Goal: Information Seeking & Learning: Learn about a topic

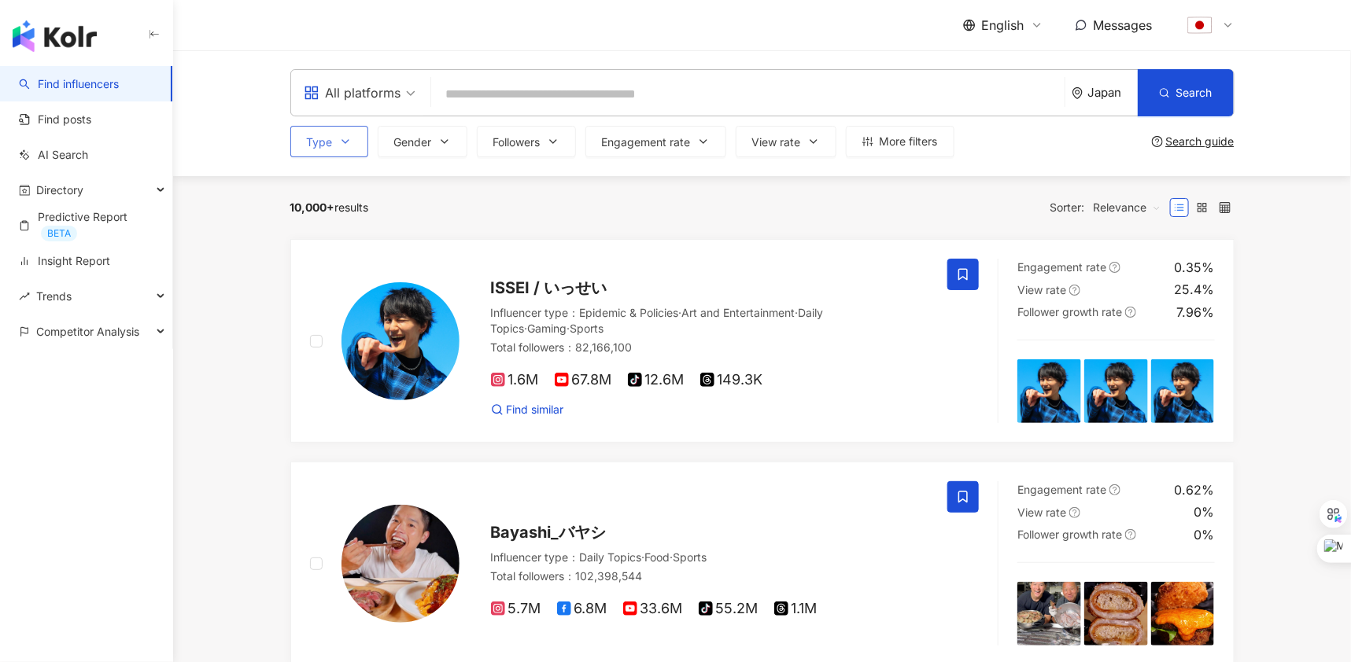
click at [349, 149] on button "Type" at bounding box center [329, 141] width 78 height 31
click at [638, 142] on span "Engagement rate" at bounding box center [646, 142] width 89 height 13
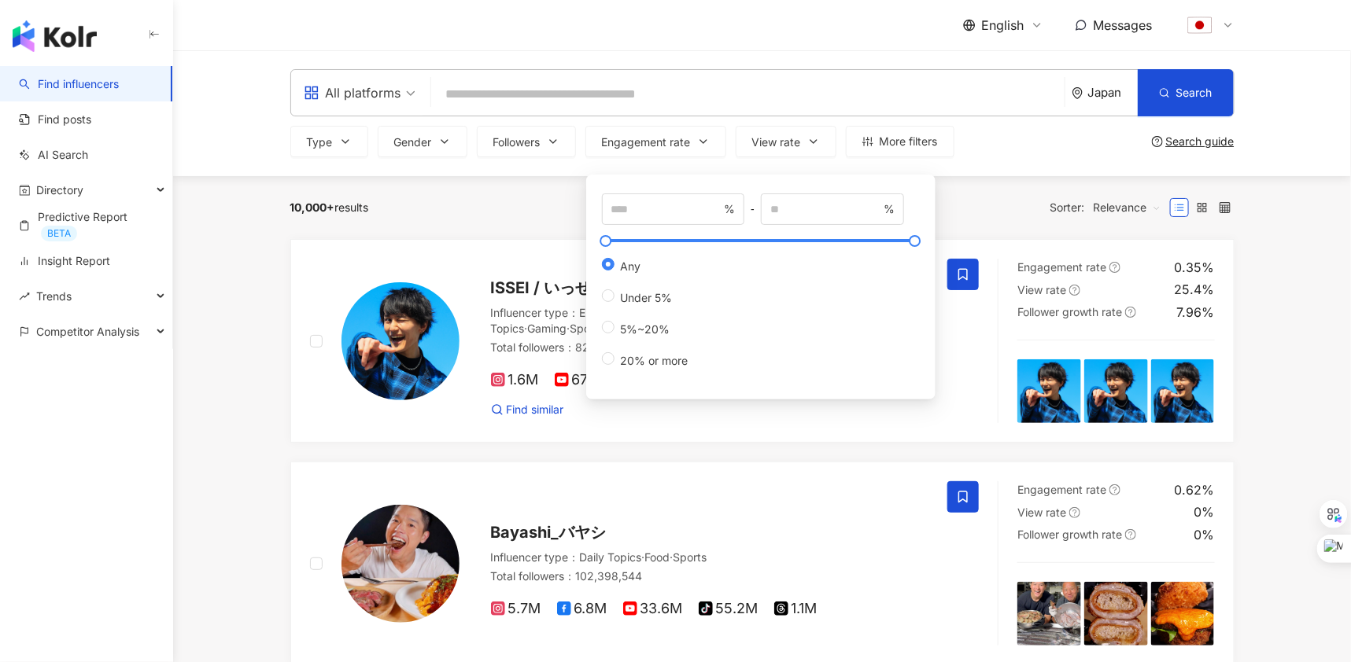
click at [1019, 149] on div "Type Gender Followers Engagement rate View rate More filters % - % Any Under 5%…" at bounding box center [762, 141] width 944 height 31
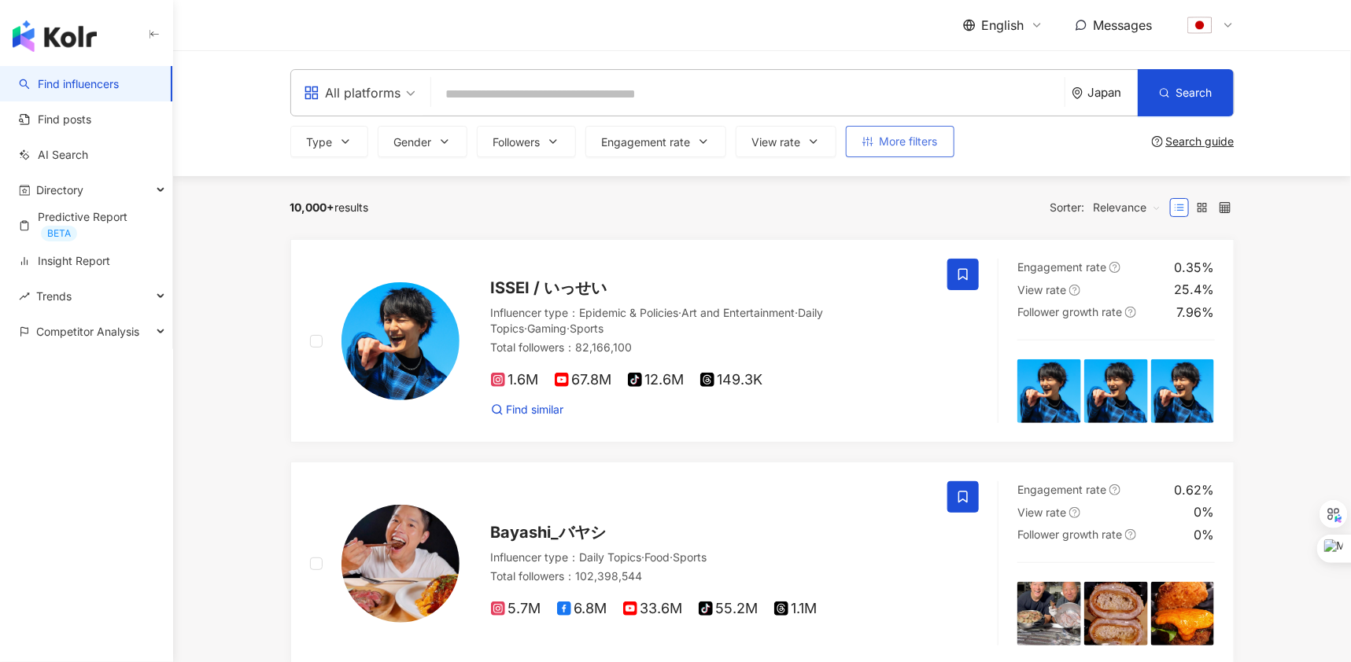
click at [919, 144] on span "More filters" at bounding box center [909, 141] width 58 height 13
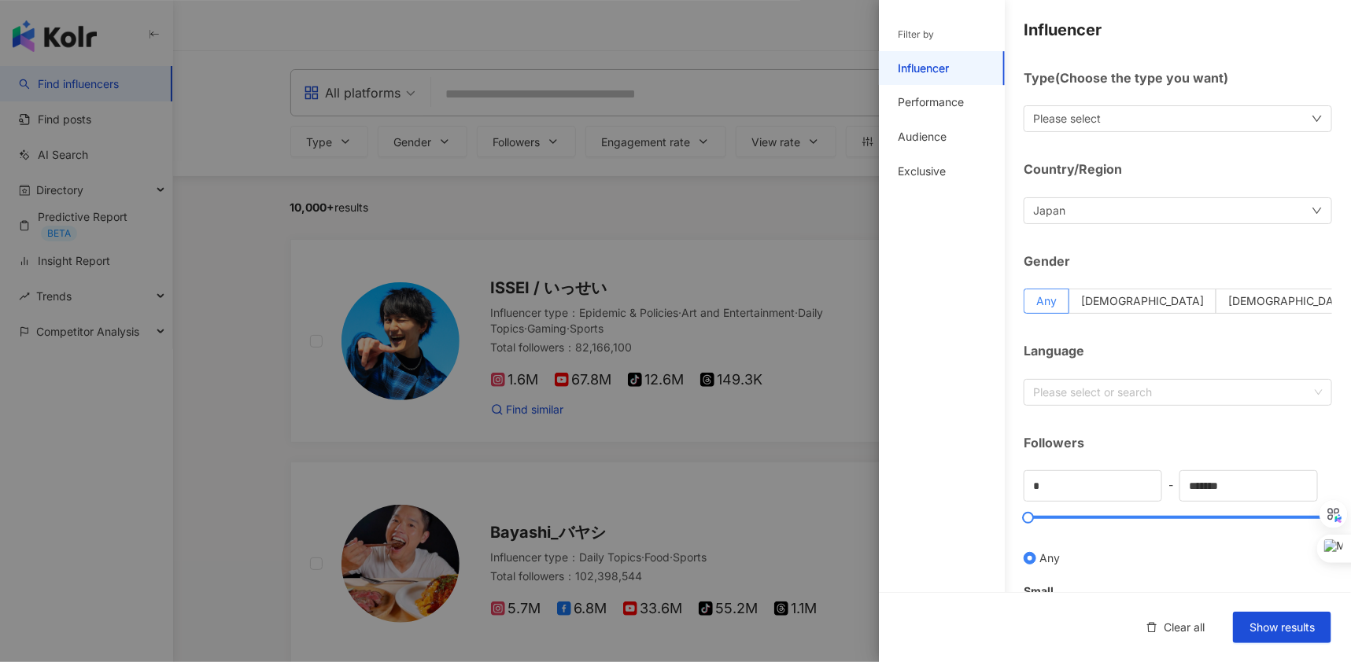
click at [716, 178] on div at bounding box center [675, 331] width 1351 height 662
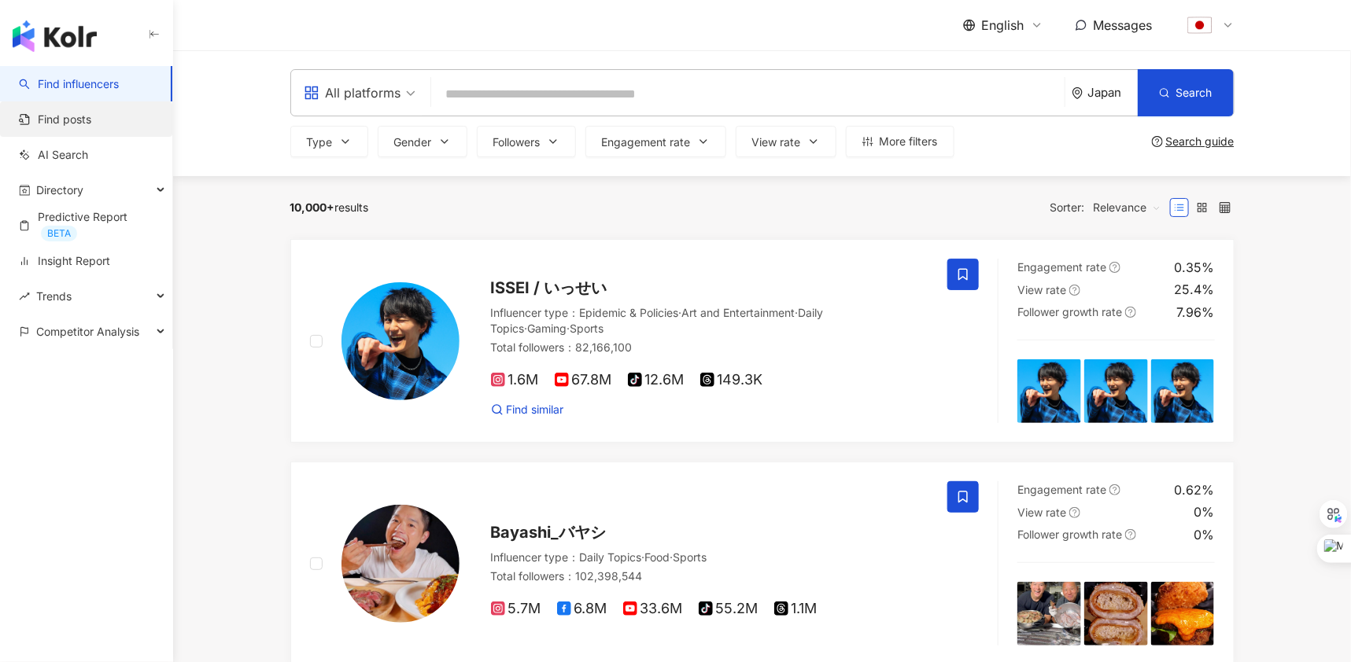
click at [66, 120] on link "Find posts" at bounding box center [55, 120] width 72 height 16
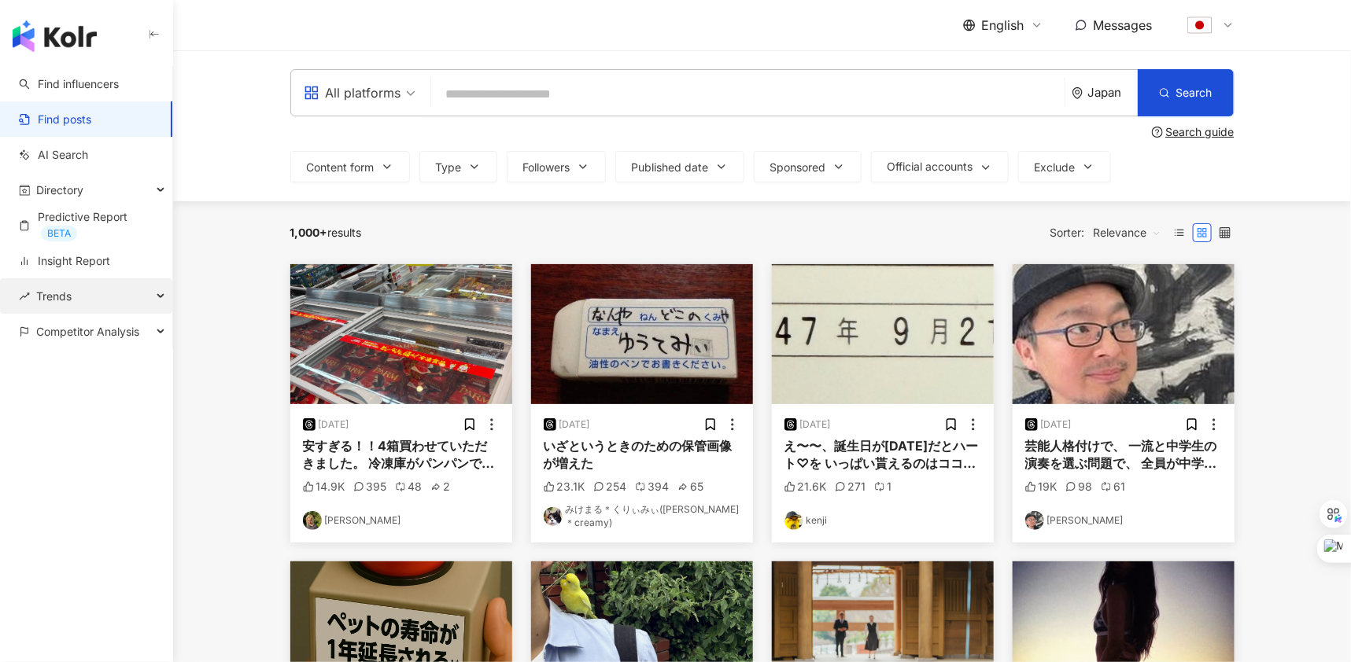
click at [68, 292] on span "Trends" at bounding box center [53, 296] width 35 height 35
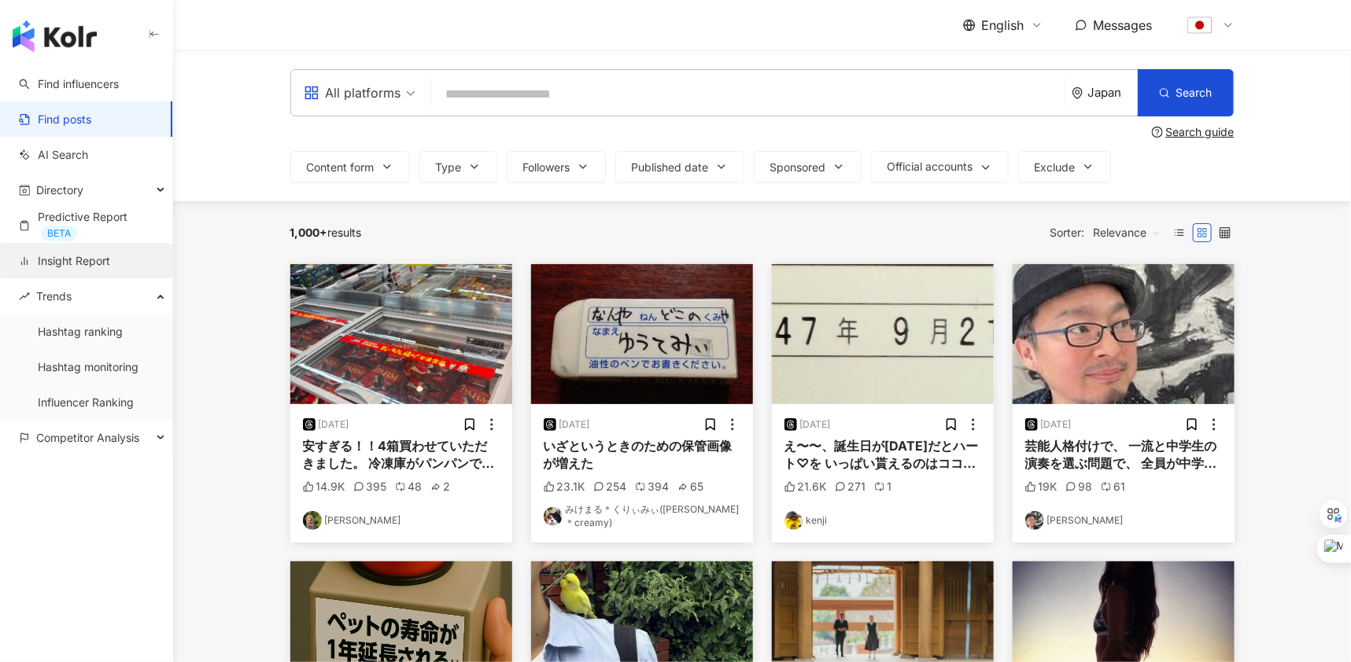
click at [67, 253] on link "Insight Report" at bounding box center [64, 261] width 91 height 16
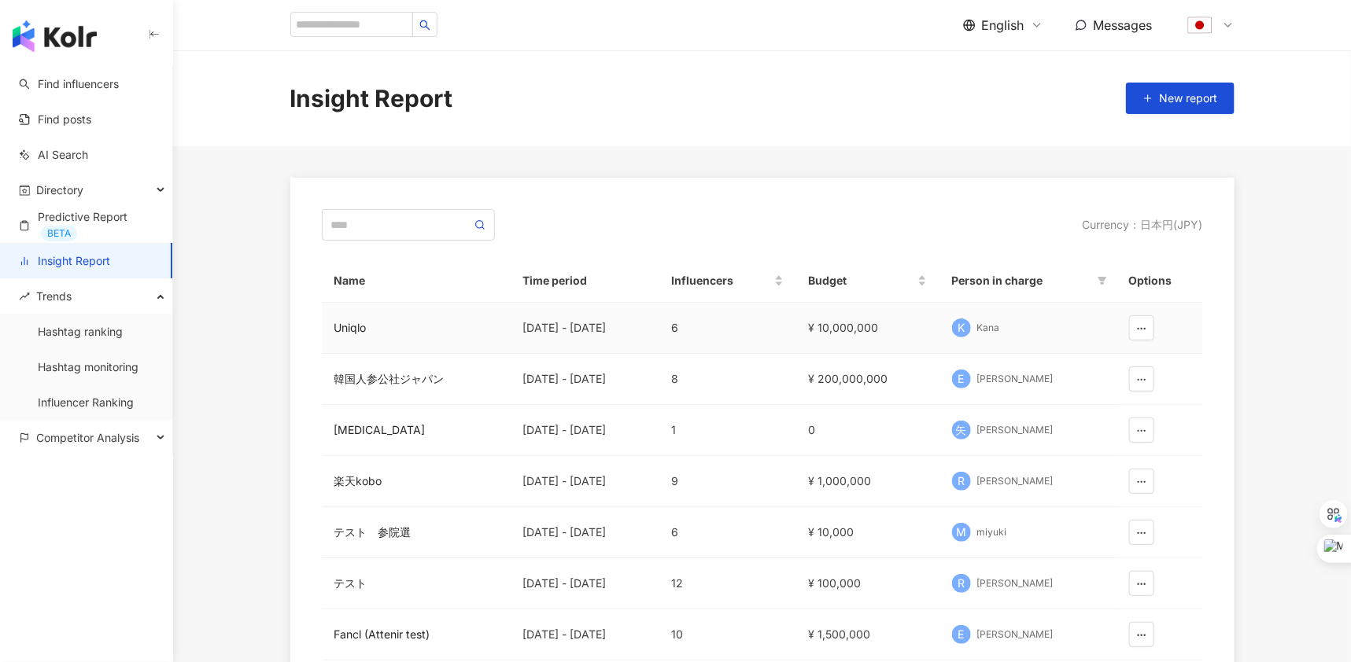
click at [347, 319] on div "Uniqlo" at bounding box center [416, 327] width 164 height 17
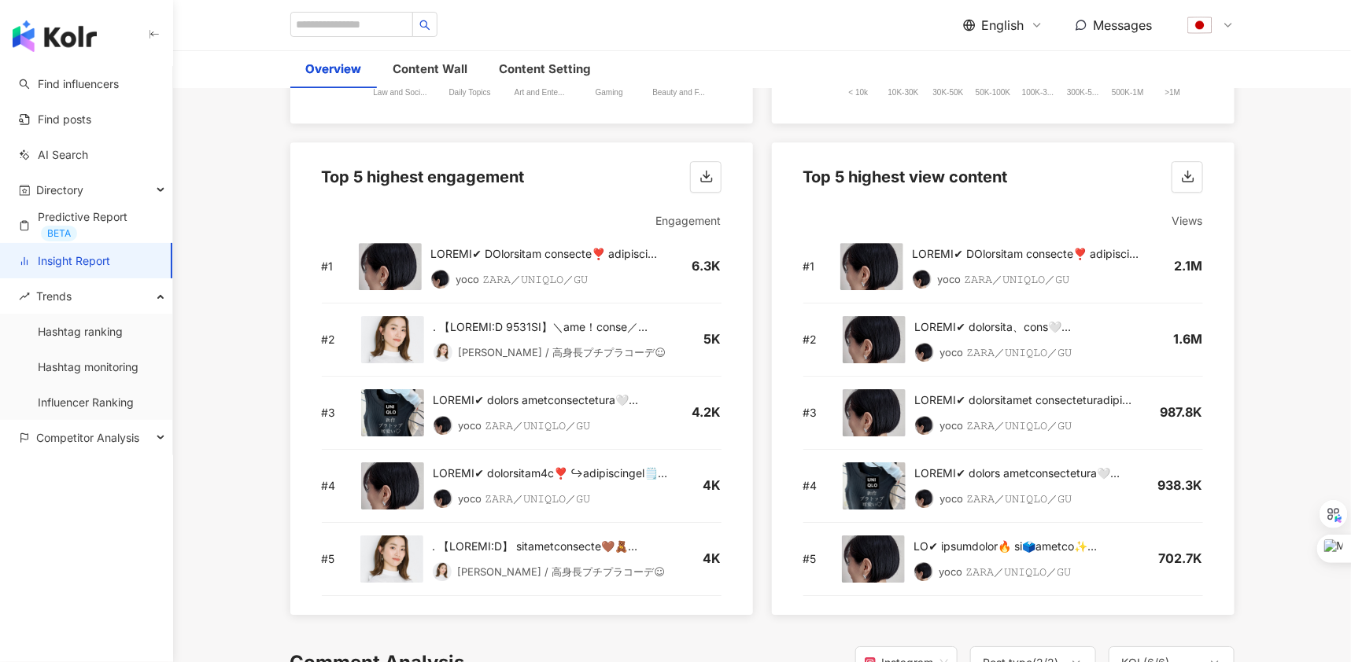
scroll to position [2117, 0]
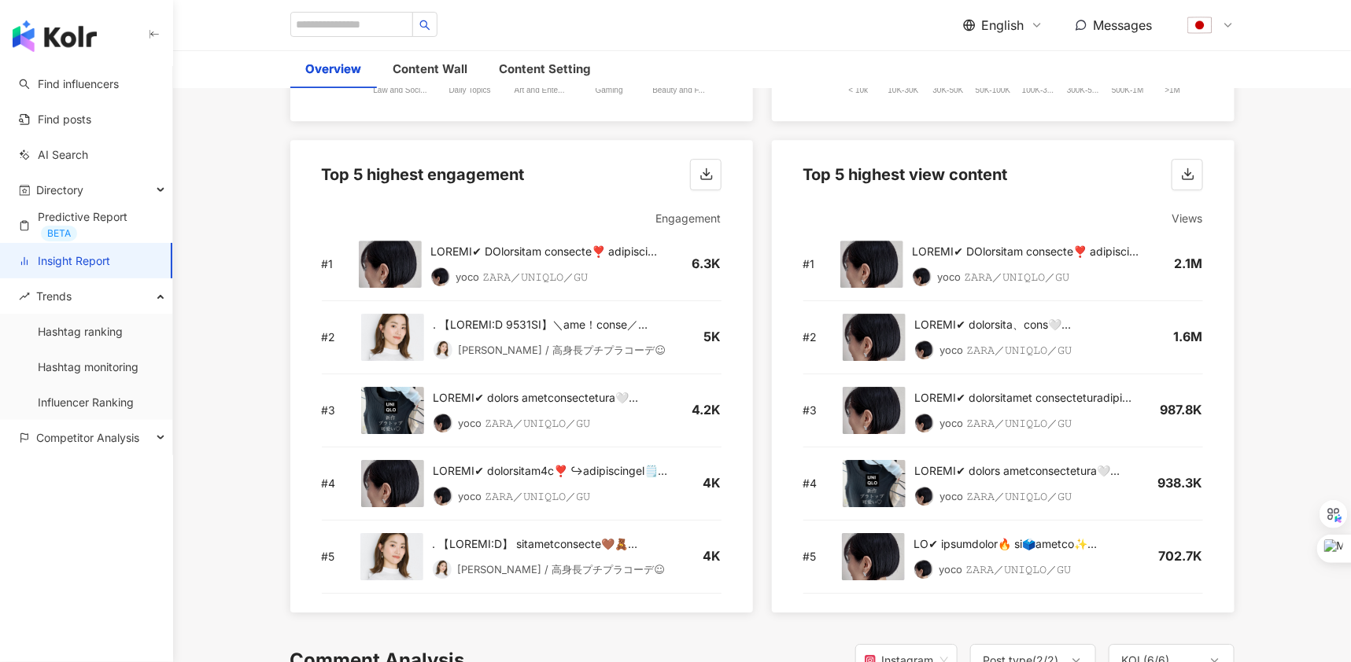
click at [371, 272] on img at bounding box center [390, 264] width 63 height 47
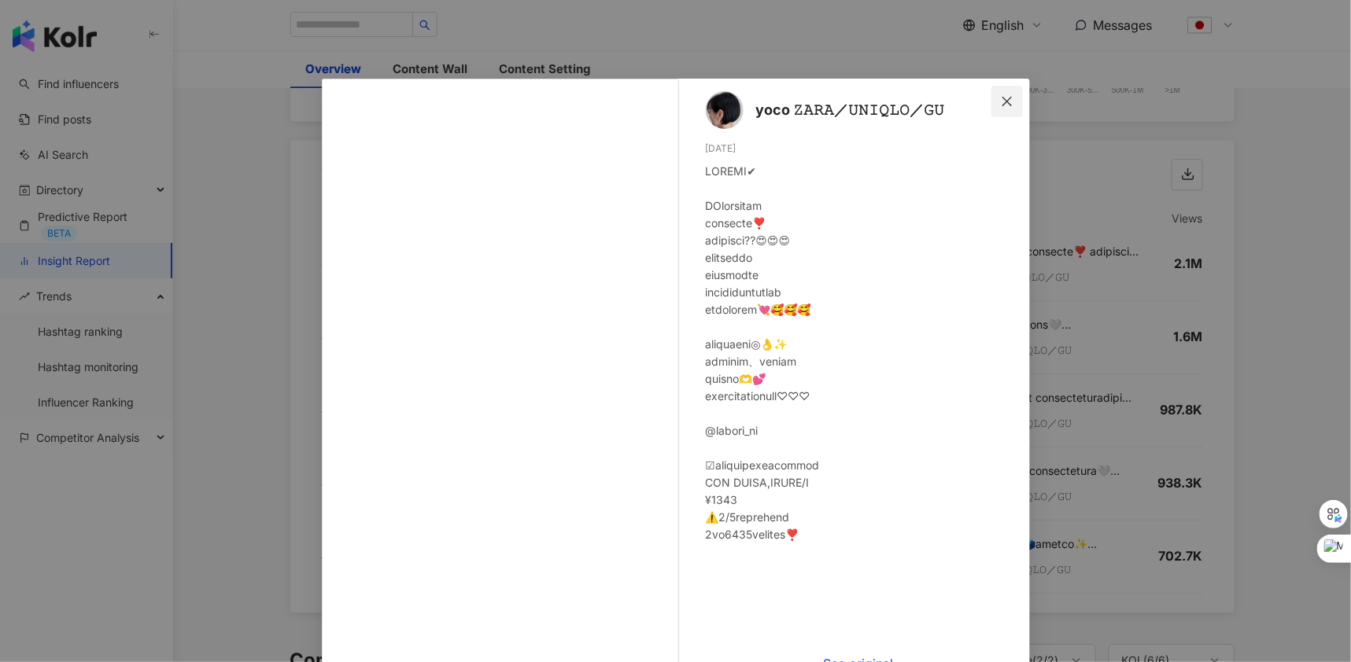
click at [1002, 99] on icon "close" at bounding box center [1007, 101] width 13 height 13
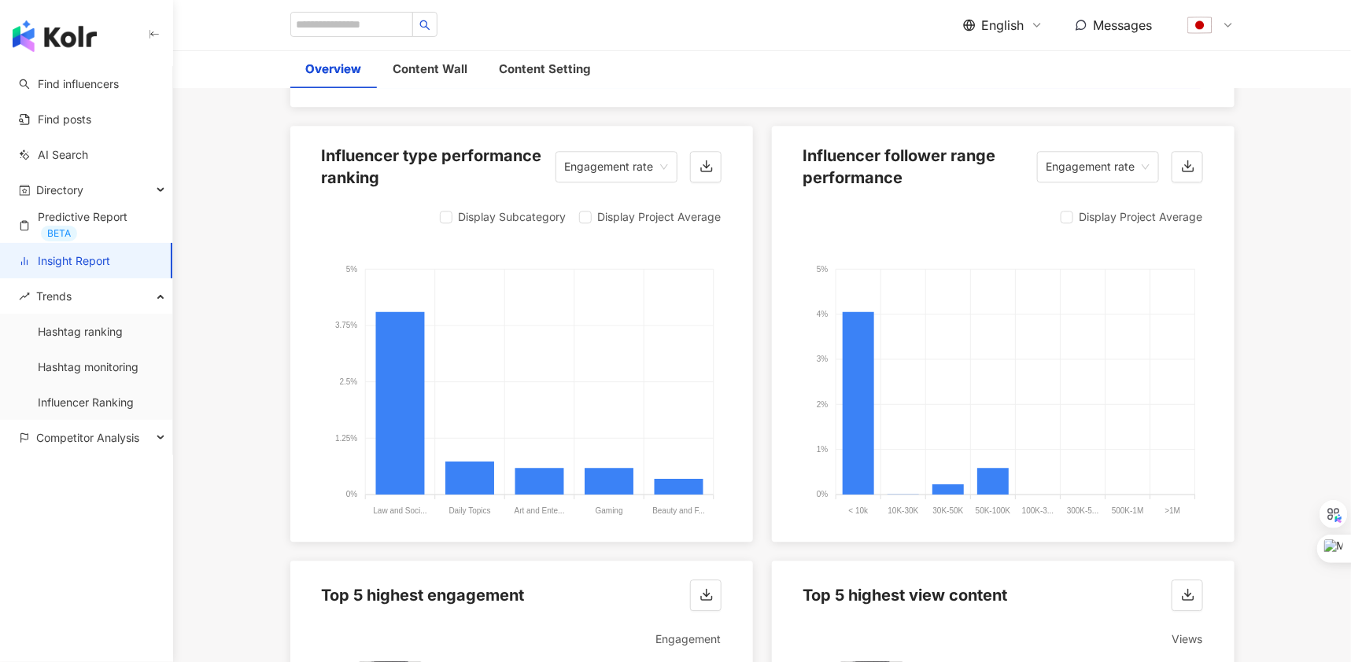
scroll to position [884, 0]
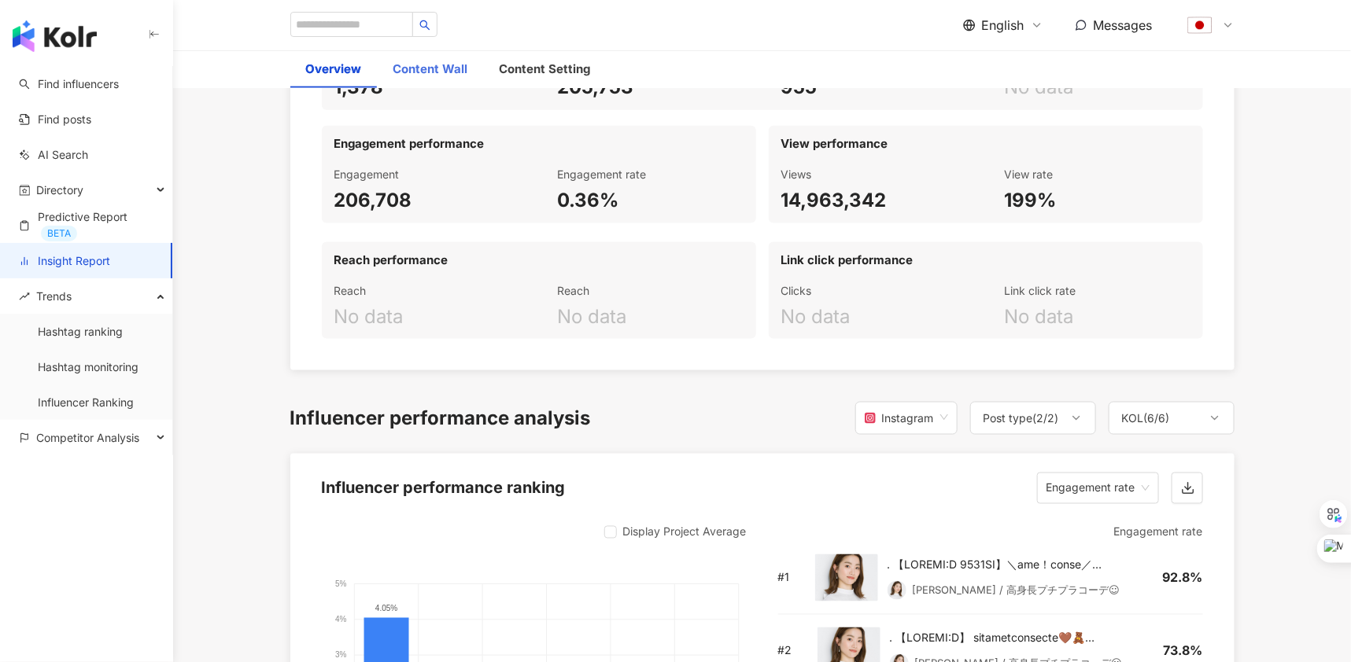
click at [459, 82] on div "Content Wall" at bounding box center [431, 69] width 106 height 38
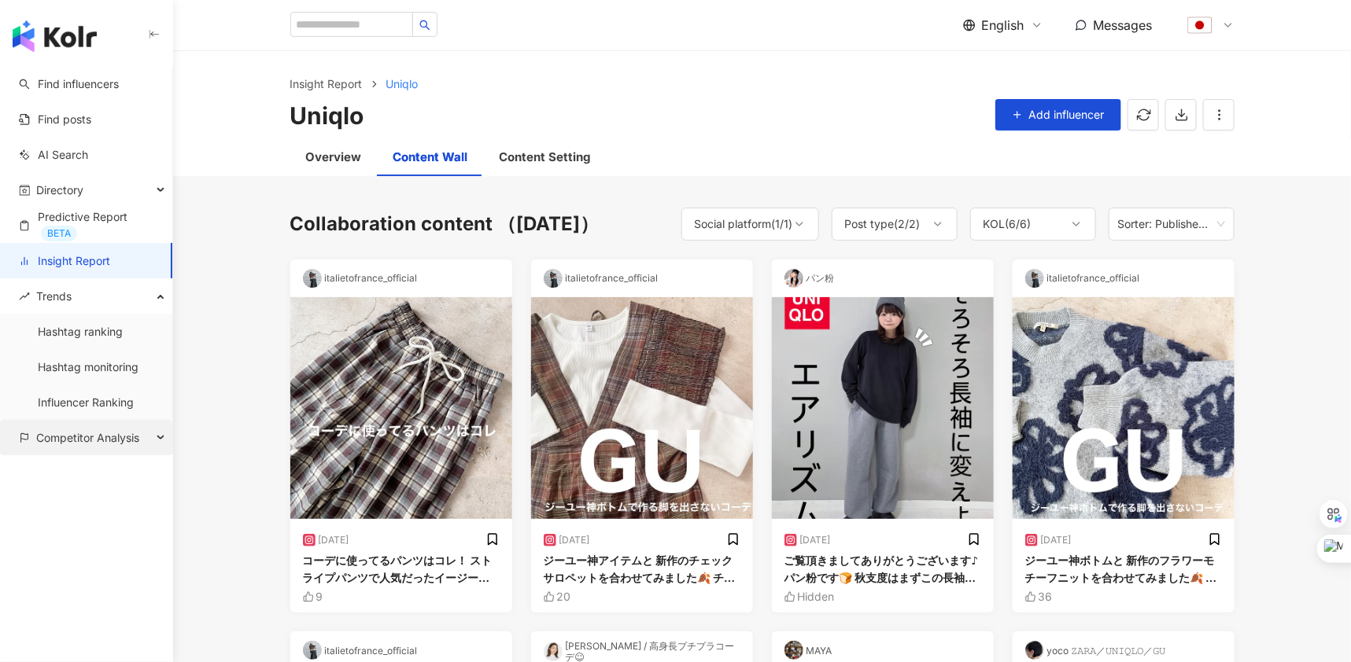
click at [77, 437] on span "Competitor Analysis" at bounding box center [87, 437] width 103 height 35
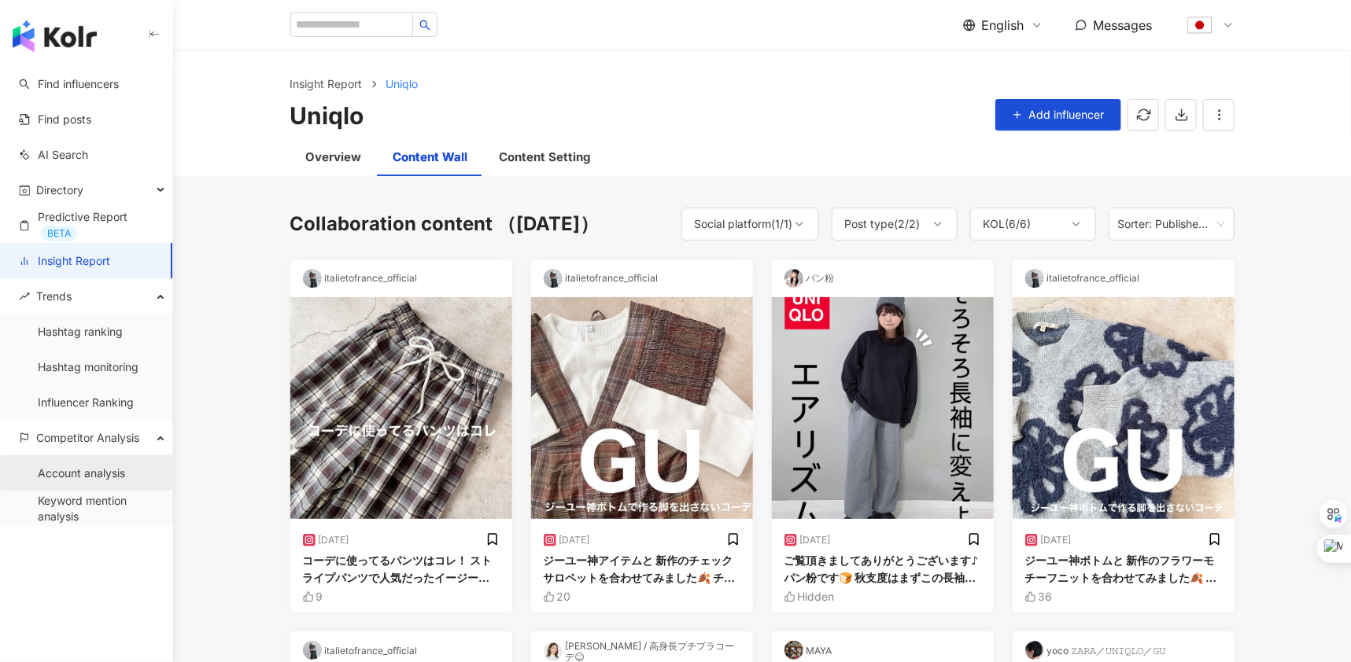
click at [66, 479] on link "Account analysis" at bounding box center [81, 474] width 87 height 16
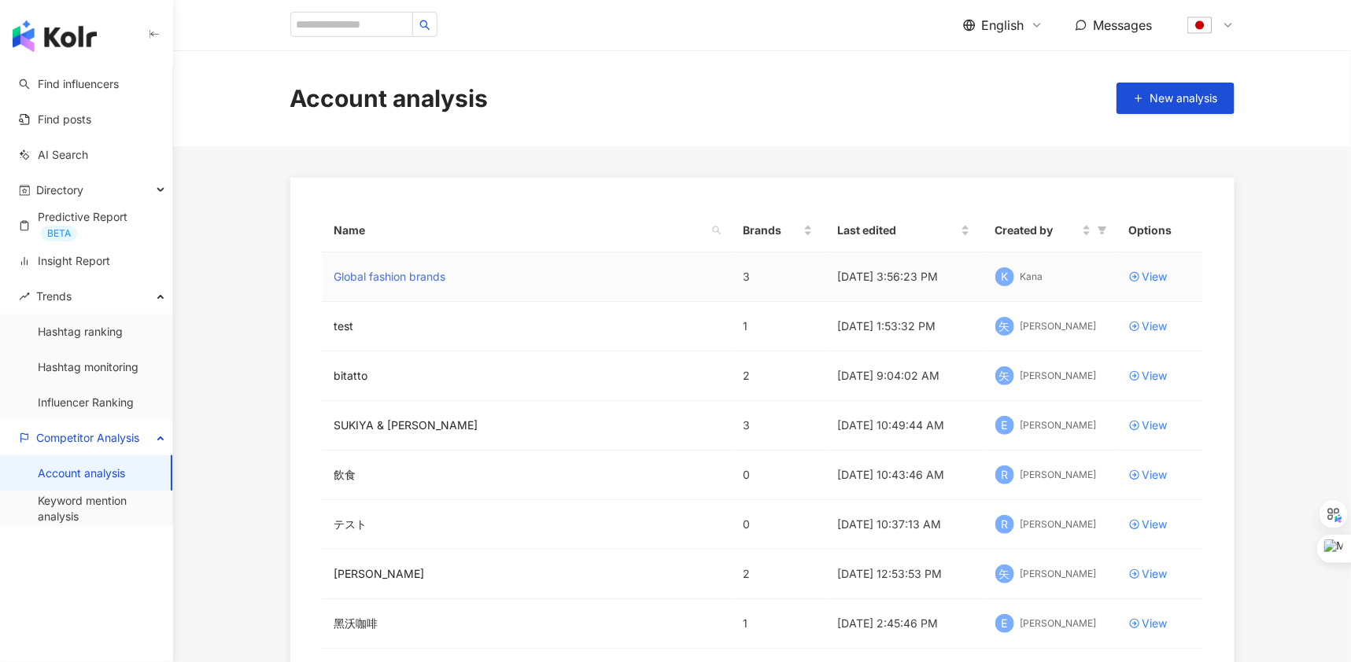
click at [411, 278] on link "Global fashion brands" at bounding box center [390, 276] width 112 height 17
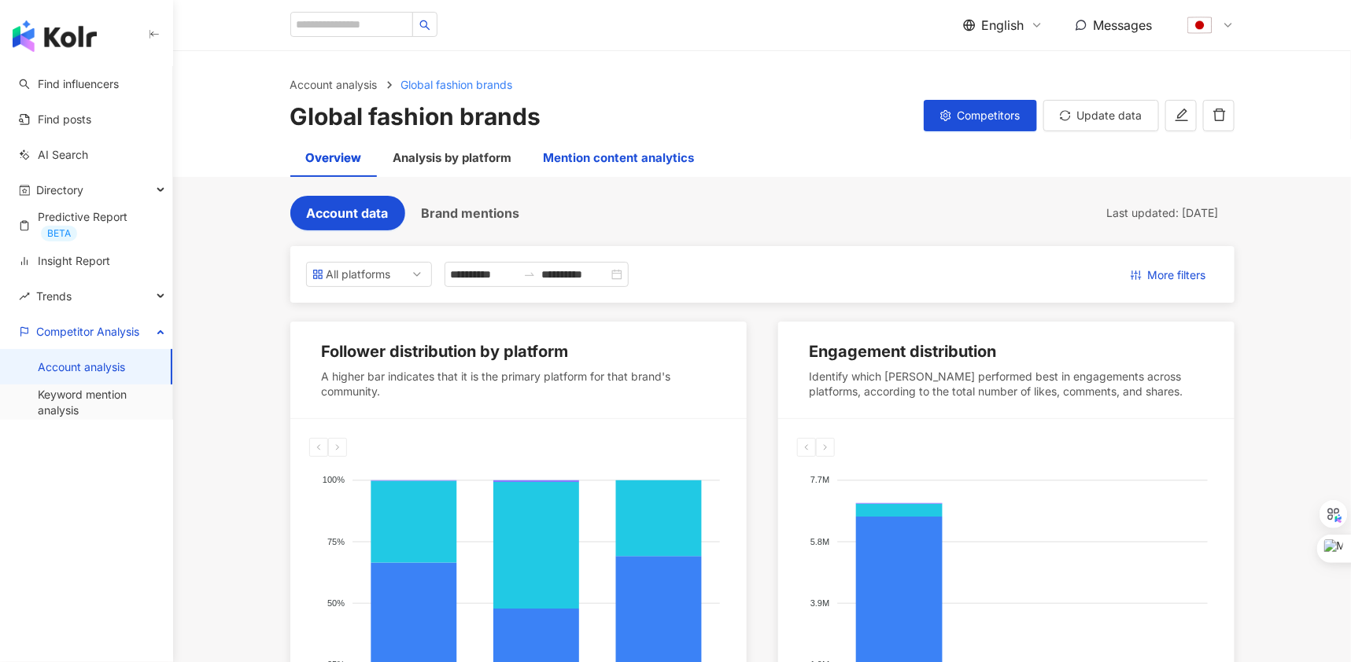
click at [577, 164] on div "Mention content analytics" at bounding box center [619, 158] width 151 height 19
